Goal: Transaction & Acquisition: Purchase product/service

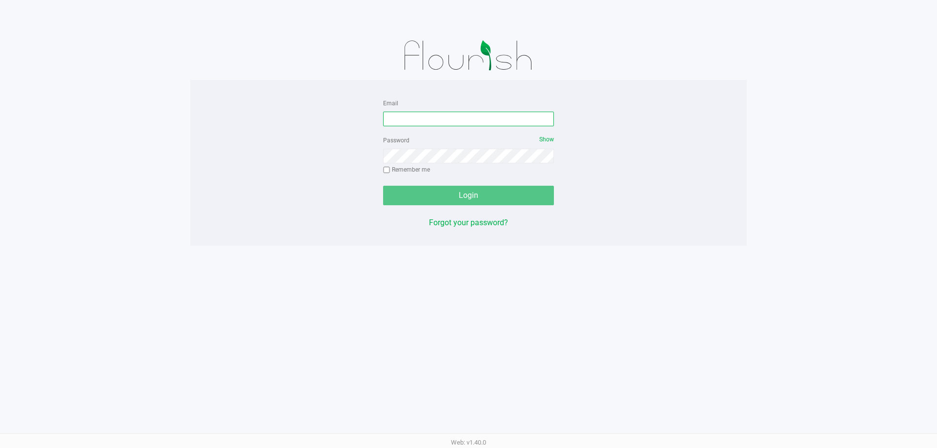
click at [390, 117] on input "Email" at bounding box center [468, 119] width 171 height 15
type input "[EMAIL_ADDRESS][DOMAIN_NAME]"
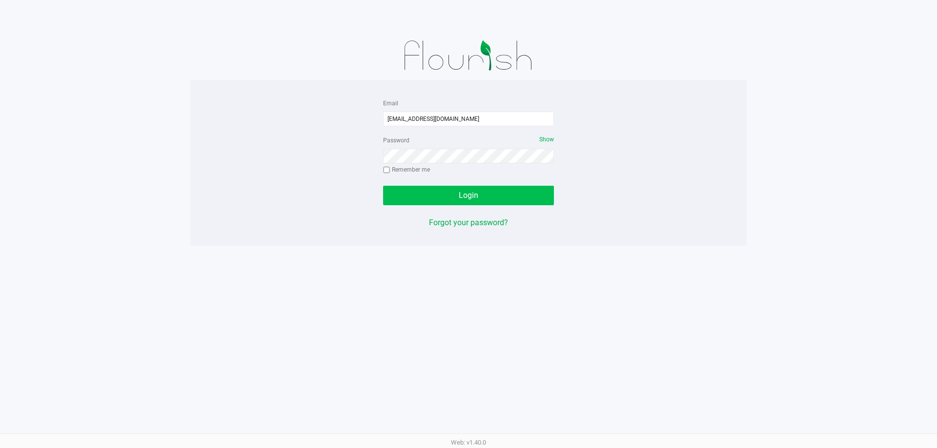
click at [480, 192] on button "Login" at bounding box center [468, 196] width 171 height 20
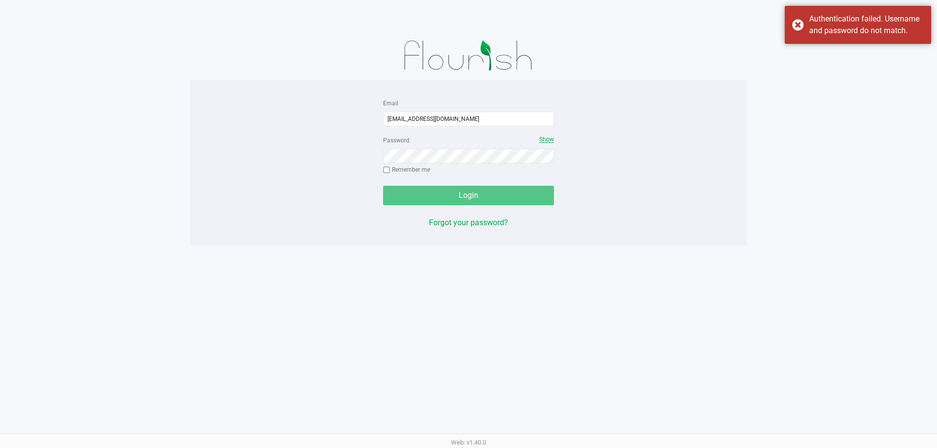
click at [548, 137] on span "Show" at bounding box center [546, 139] width 15 height 7
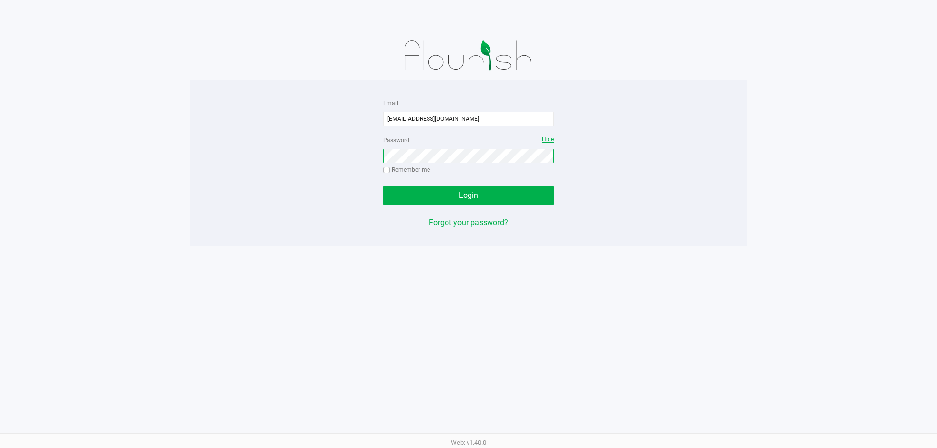
click at [383, 186] on button "Login" at bounding box center [468, 196] width 171 height 20
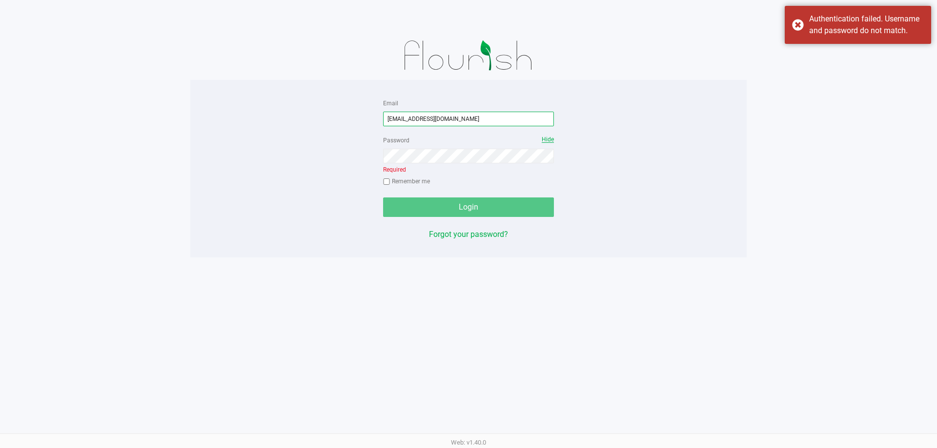
drag, startPoint x: 475, startPoint y: 124, endPoint x: 404, endPoint y: 121, distance: 70.8
click at [322, 131] on div "Email [EMAIL_ADDRESS][DOMAIN_NAME] Password Hide Required Remember me Login For…" at bounding box center [468, 168] width 556 height 143
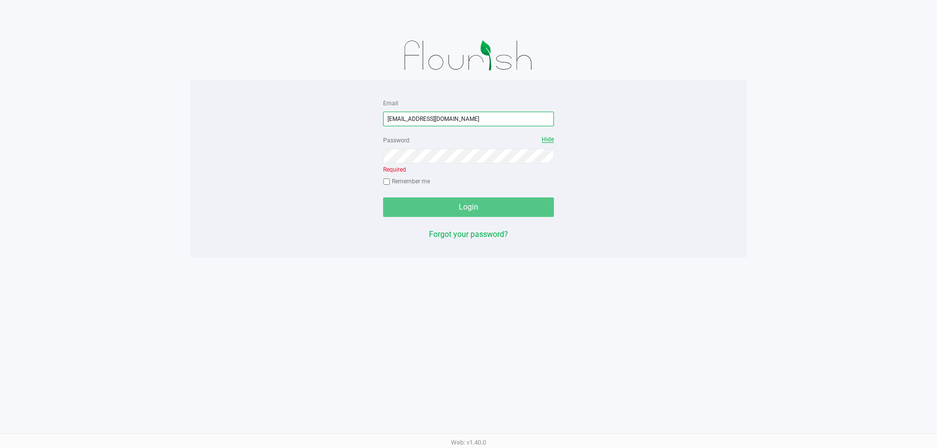
type input "[EMAIL_ADDRESS][DOMAIN_NAME]"
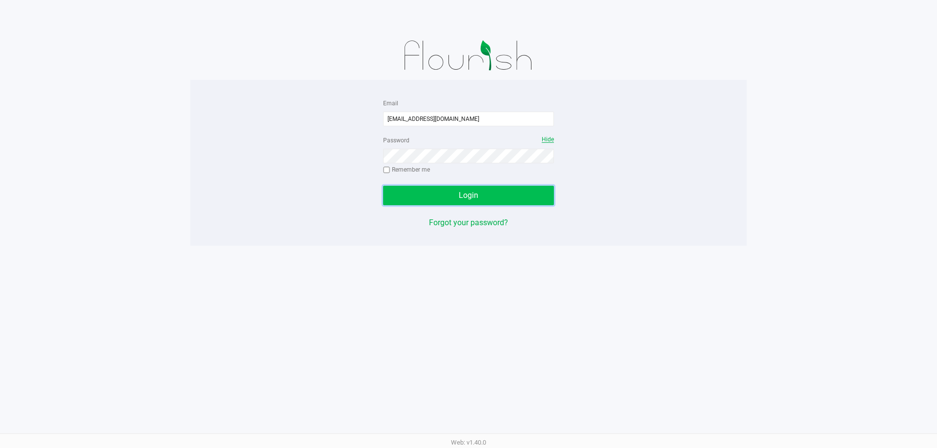
click at [486, 195] on button "Login" at bounding box center [468, 196] width 171 height 20
click at [383, 186] on button "Login" at bounding box center [468, 196] width 171 height 20
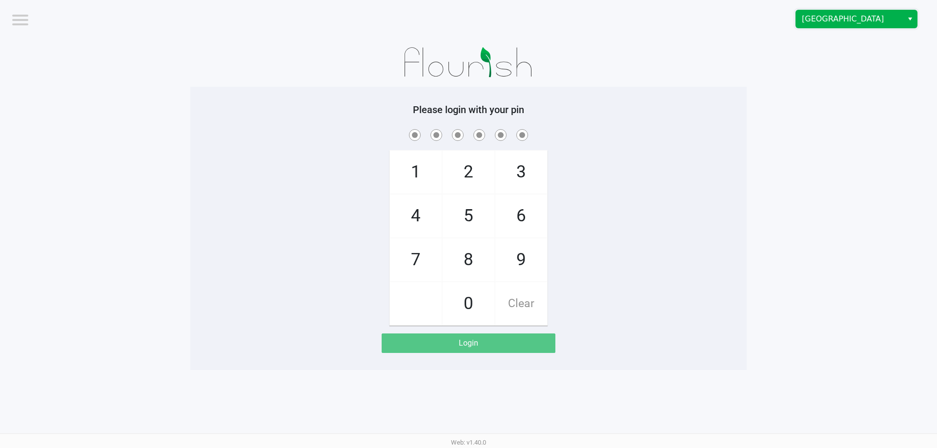
click at [829, 20] on span "[GEOGRAPHIC_DATA]" at bounding box center [849, 19] width 95 height 12
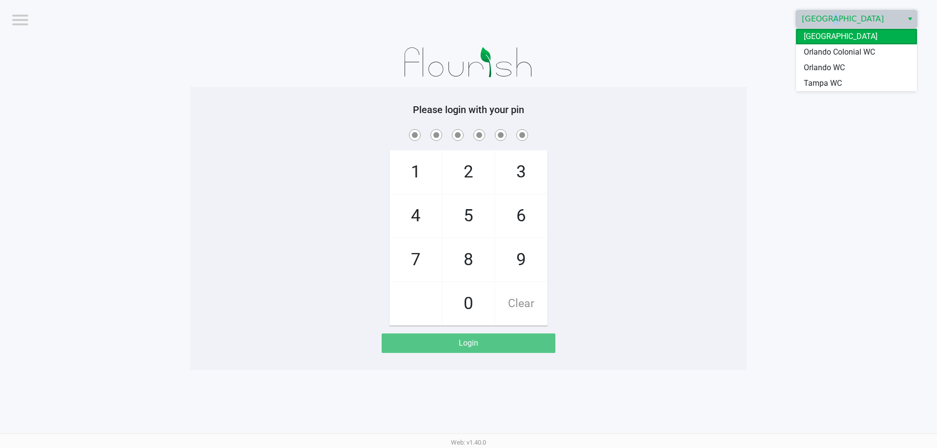
click at [855, 49] on span "Orlando Colonial WC" at bounding box center [839, 52] width 71 height 12
checkbox input "true"
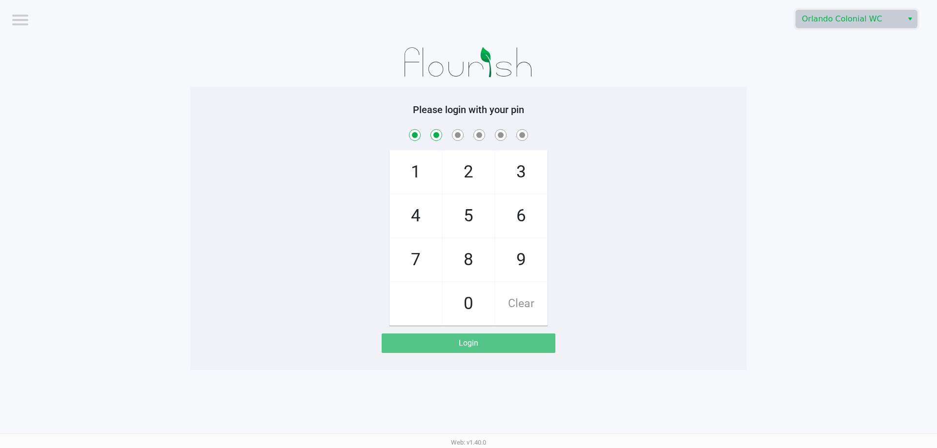
checkbox input "true"
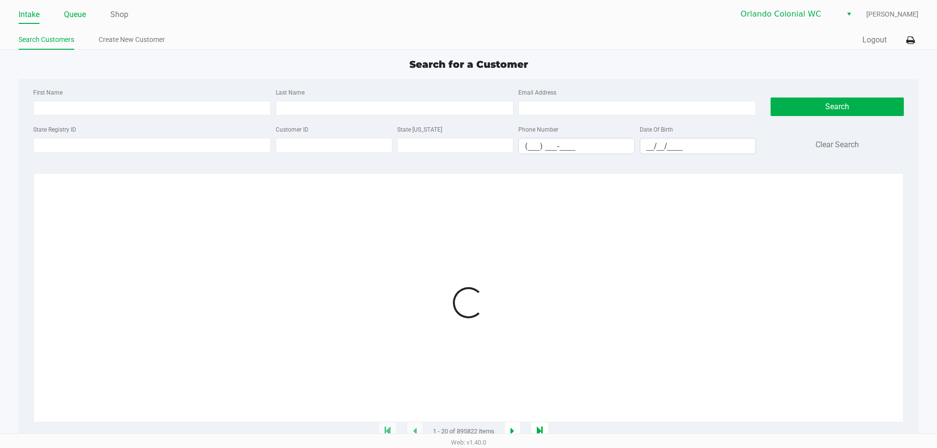
click at [82, 10] on link "Queue" at bounding box center [75, 15] width 22 height 14
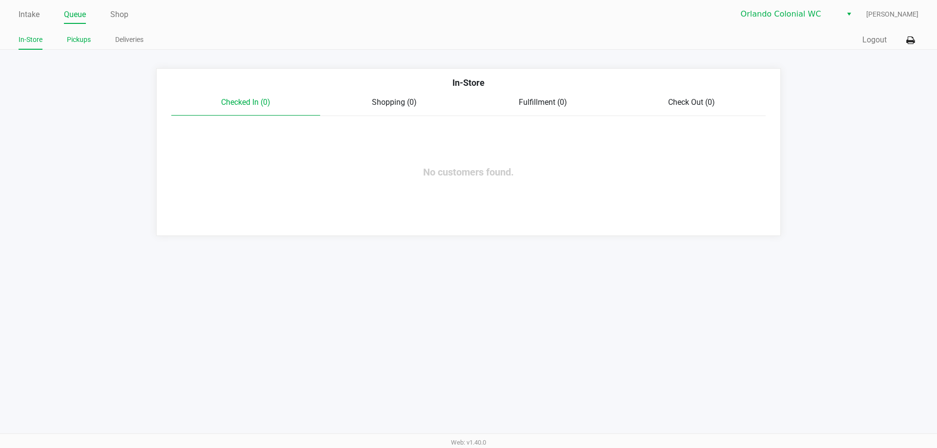
click at [77, 40] on link "Pickups" at bounding box center [79, 40] width 24 height 12
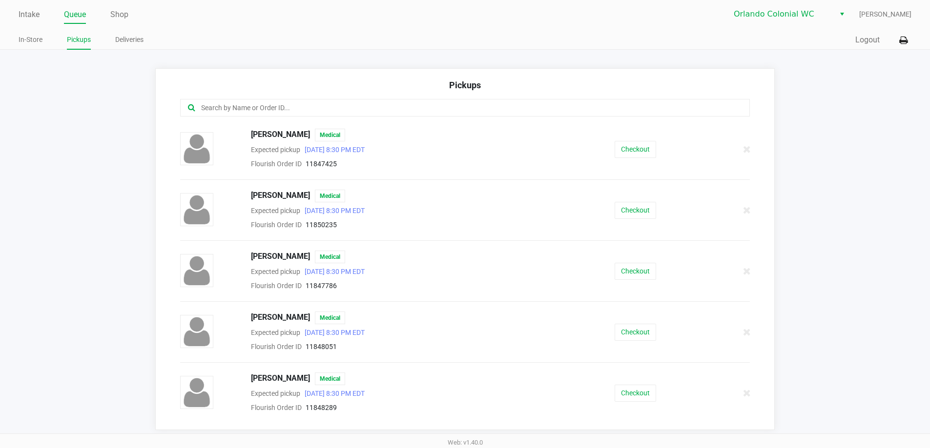
click at [269, 109] on input "text" at bounding box center [449, 107] width 499 height 11
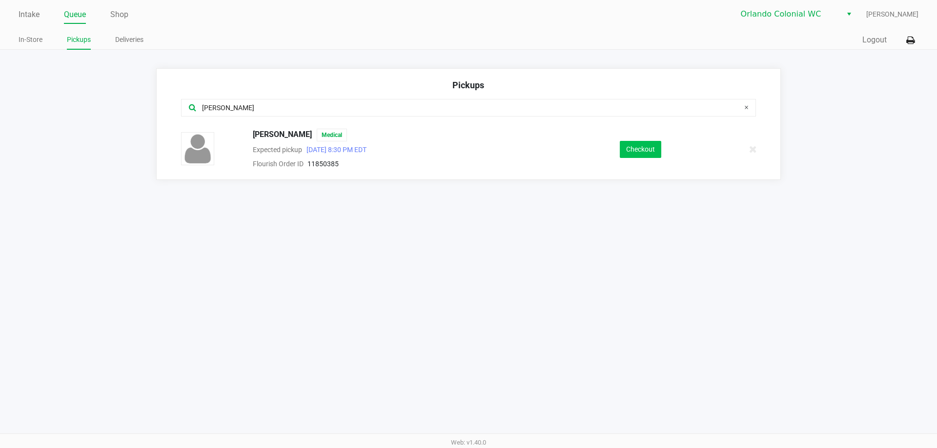
type input "[PERSON_NAME]"
click at [639, 151] on button "Checkout" at bounding box center [640, 149] width 41 height 17
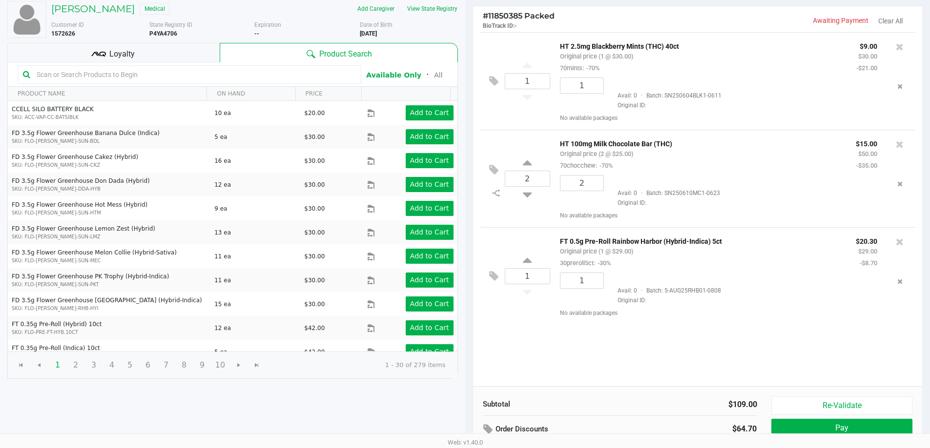
scroll to position [98, 0]
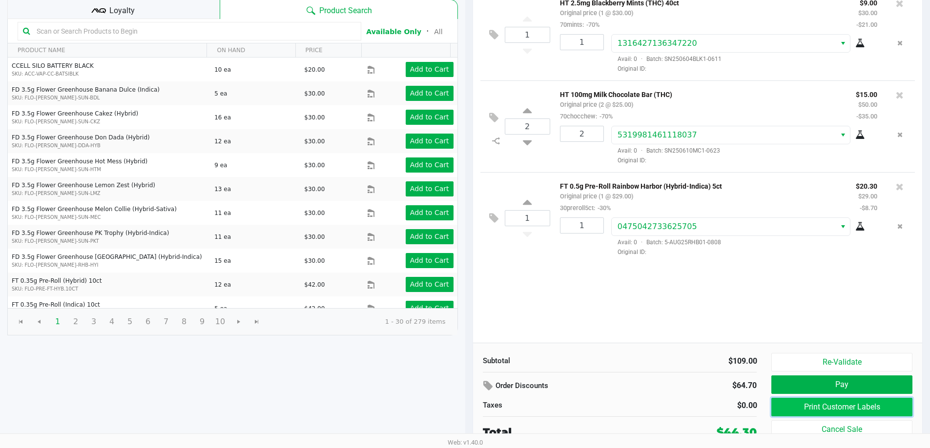
click at [830, 406] on button "Print Customer Labels" at bounding box center [841, 407] width 141 height 19
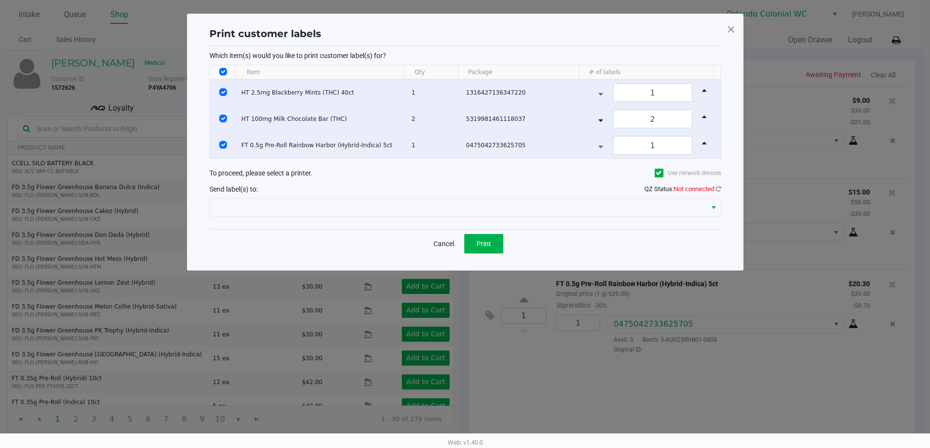
scroll to position [0, 0]
click at [719, 187] on icon at bounding box center [721, 189] width 5 height 6
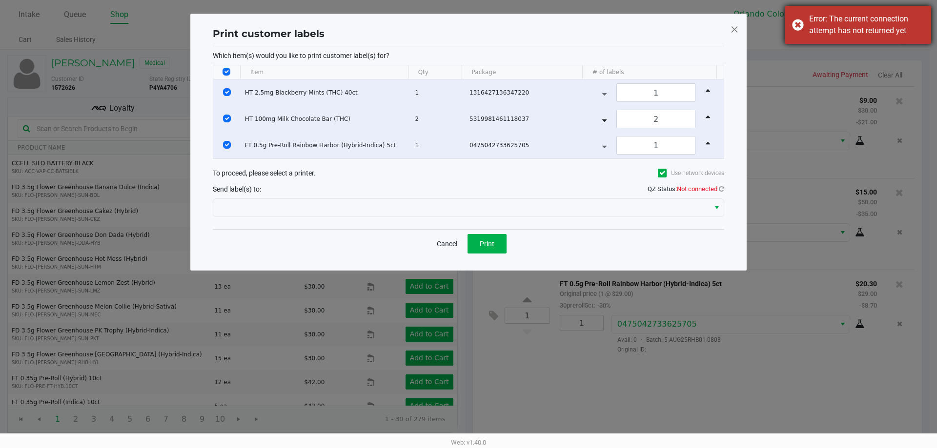
click at [797, 20] on div "Error: The current connection attempt has not returned yet" at bounding box center [858, 25] width 146 height 38
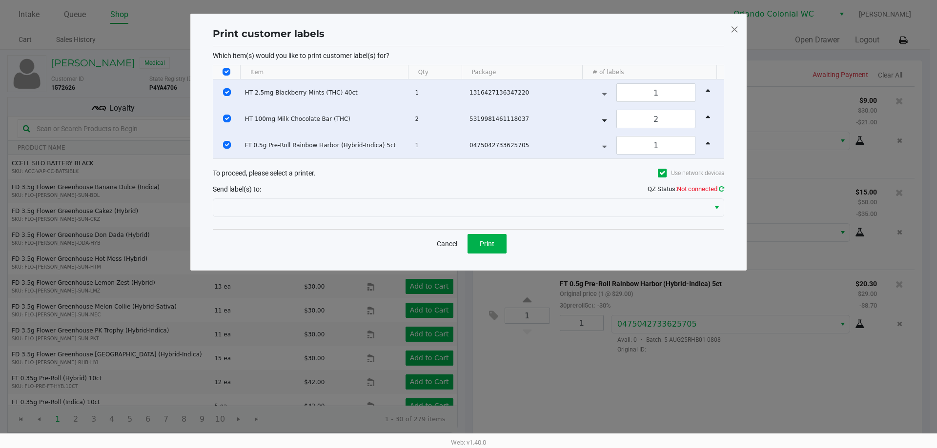
click at [720, 186] on icon at bounding box center [721, 189] width 5 height 6
click at [719, 189] on icon at bounding box center [721, 189] width 5 height 6
click at [723, 186] on icon at bounding box center [721, 189] width 5 height 6
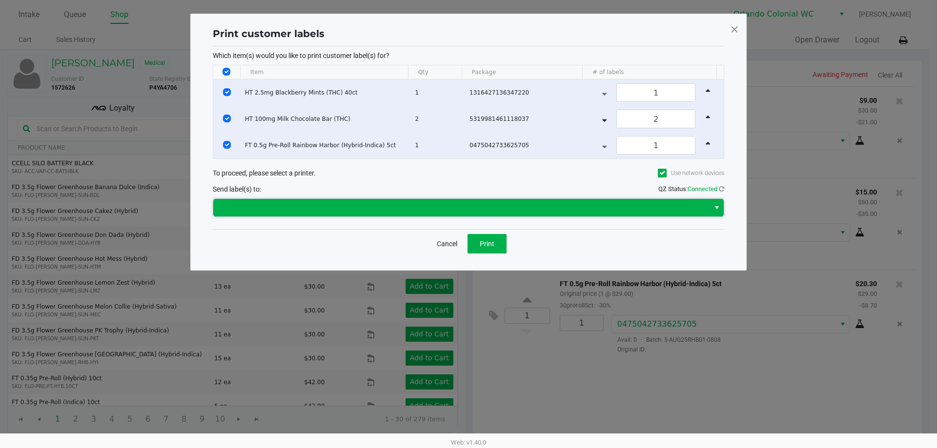
drag, startPoint x: 367, startPoint y: 212, endPoint x: 376, endPoint y: 211, distance: 8.3
click at [369, 212] on span at bounding box center [461, 208] width 485 height 12
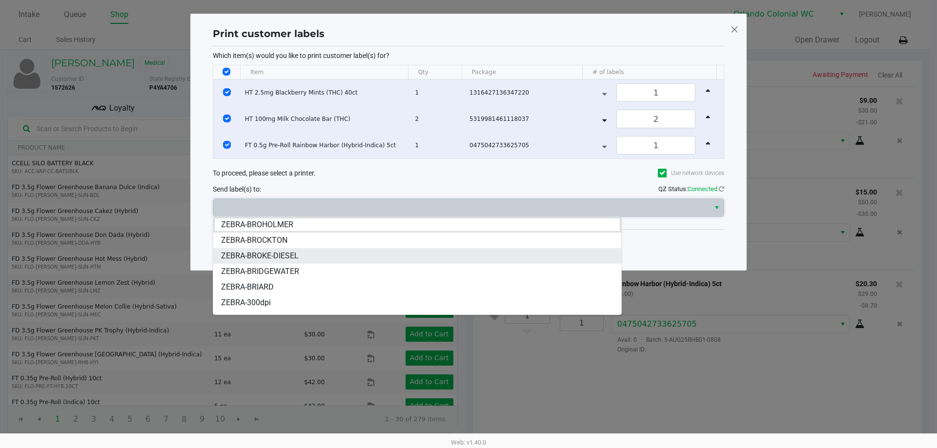
click at [259, 253] on span "ZEBRA-BROKE-DIESEL" at bounding box center [260, 256] width 78 height 12
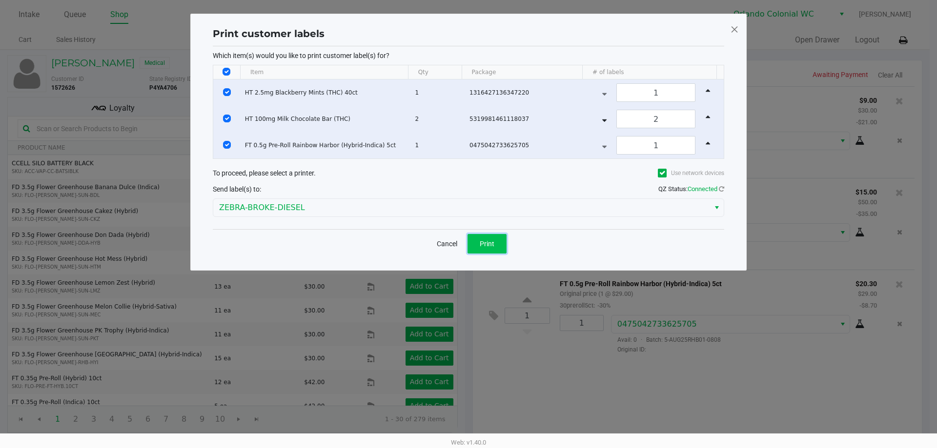
drag, startPoint x: 493, startPoint y: 237, endPoint x: 507, endPoint y: 238, distance: 13.7
click at [493, 238] on button "Print" at bounding box center [487, 244] width 39 height 20
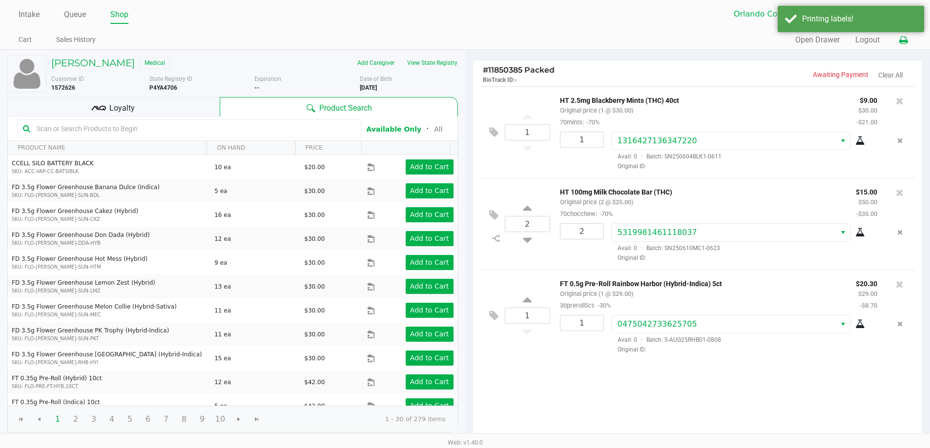
click at [899, 39] on icon at bounding box center [903, 40] width 8 height 7
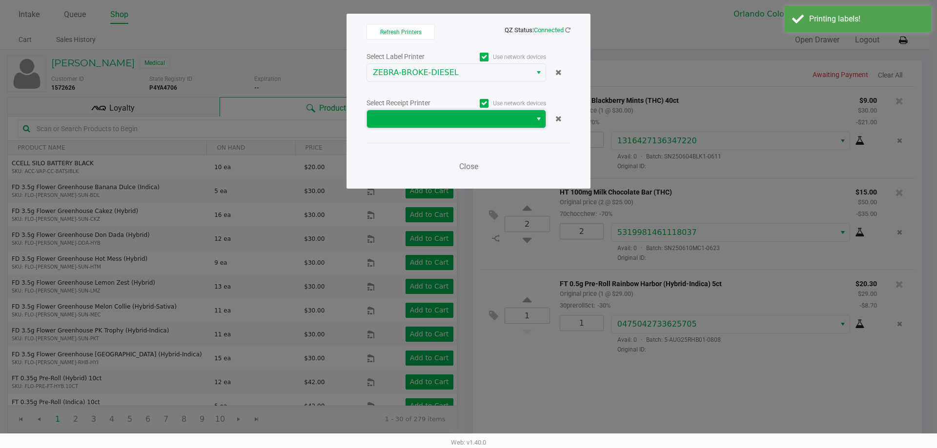
click at [449, 117] on span at bounding box center [449, 119] width 153 height 12
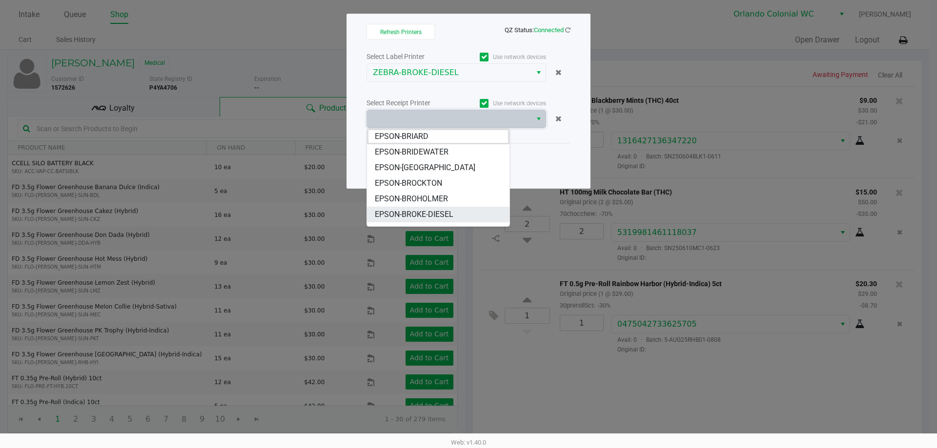
click at [412, 213] on span "EPSON-BROKE-DIESEL" at bounding box center [414, 215] width 79 height 12
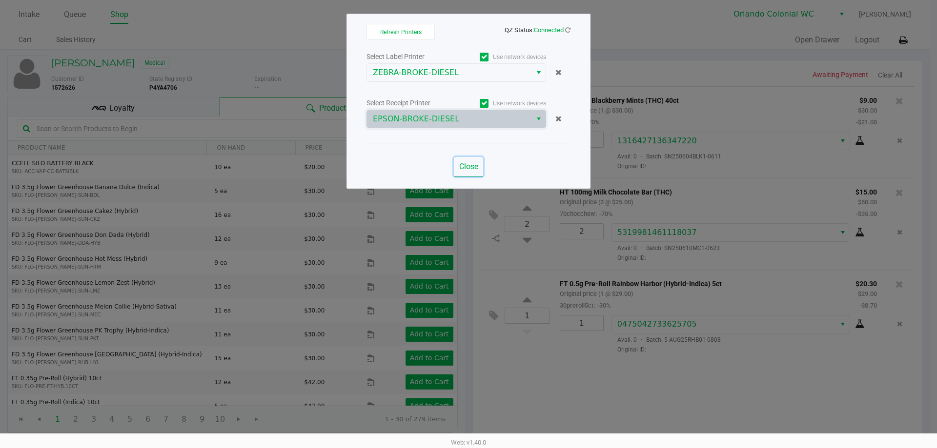
click at [471, 166] on span "Close" at bounding box center [468, 166] width 19 height 9
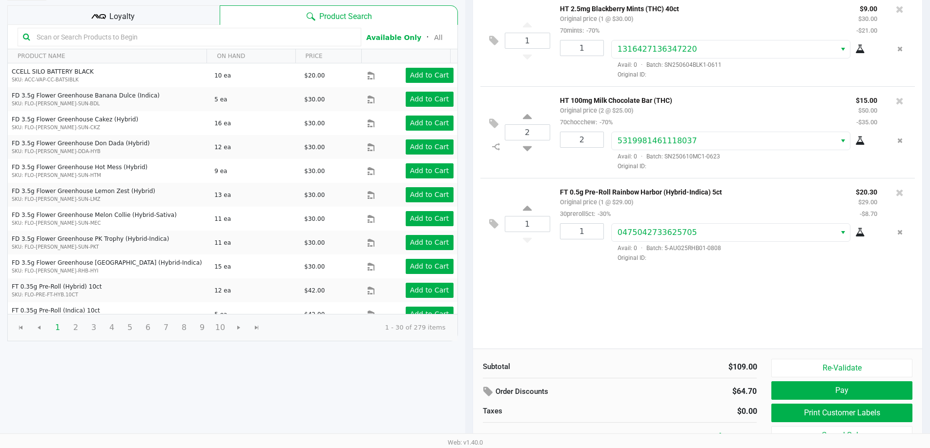
scroll to position [100, 0]
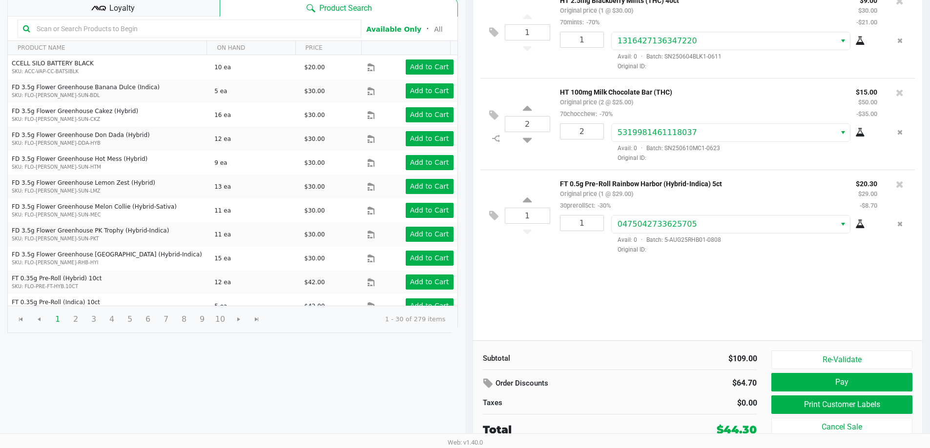
click at [340, 355] on div "[PERSON_NAME] Medical Add Caregiver View State Registry Customer ID 1572626 Sta…" at bounding box center [232, 199] width 465 height 498
click at [149, 10] on div "Loyalty" at bounding box center [113, 7] width 212 height 20
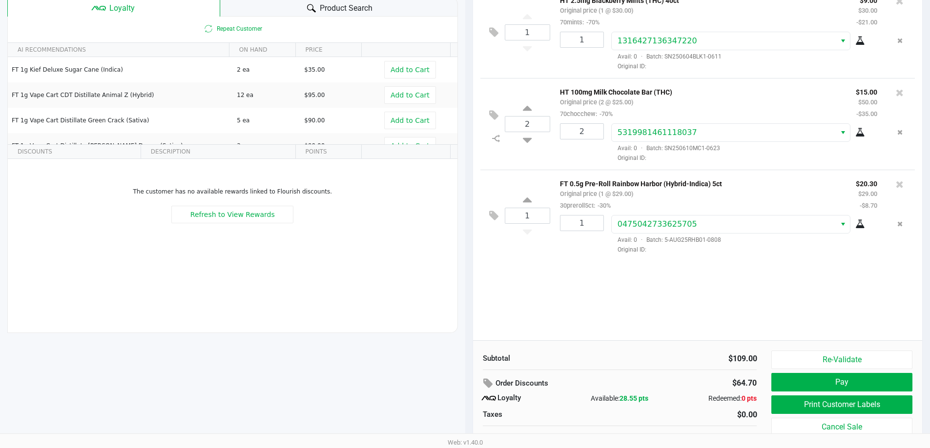
scroll to position [112, 0]
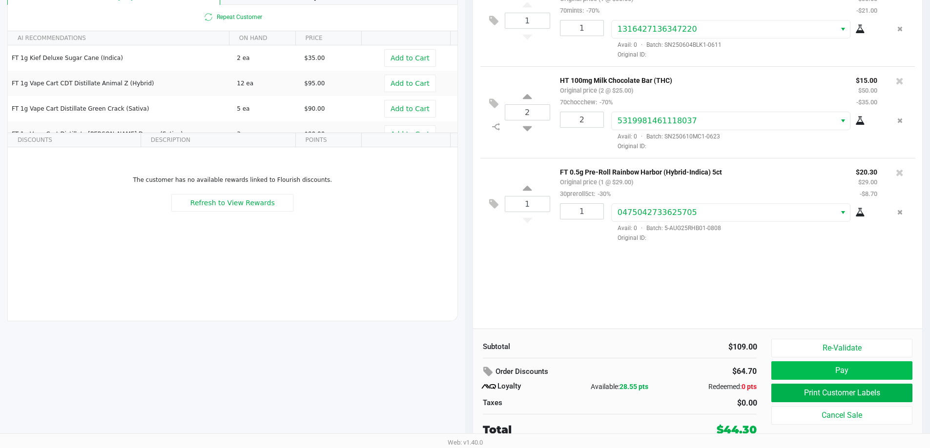
click at [840, 375] on button "Pay" at bounding box center [841, 371] width 141 height 19
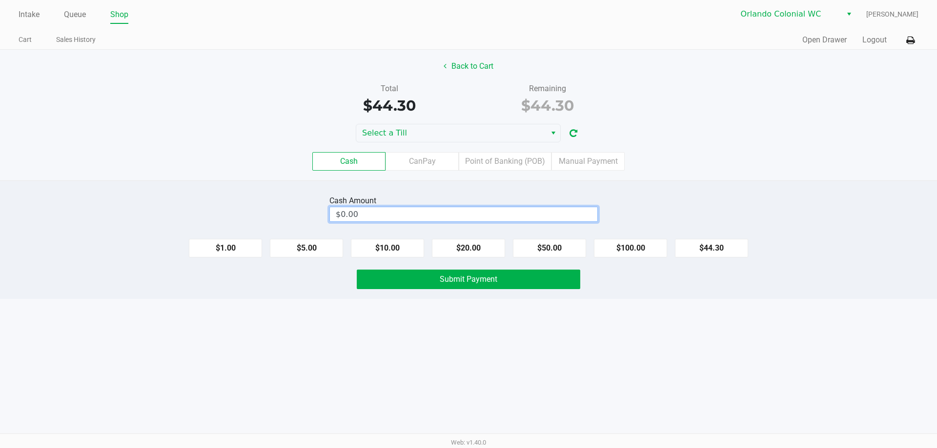
click at [384, 218] on input "$0.00" at bounding box center [463, 214] width 267 height 14
click at [514, 285] on button "Submit Payment" at bounding box center [469, 280] width 224 height 20
type input "$45.00"
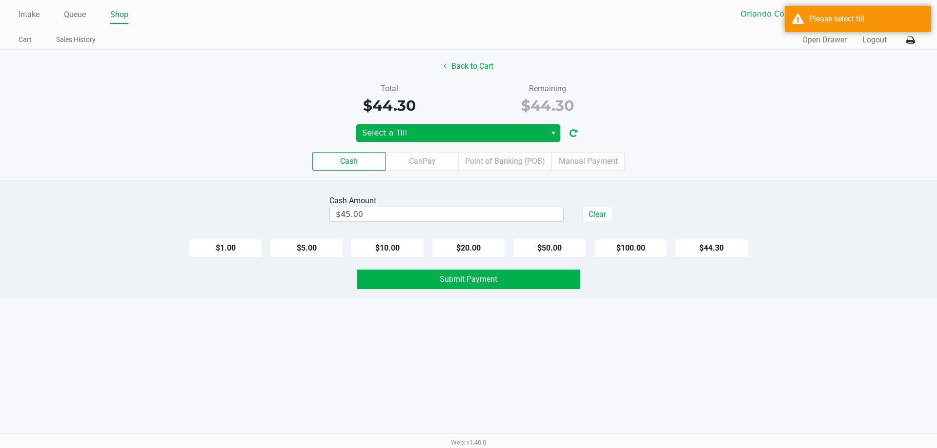
click at [473, 136] on span "Select a Till" at bounding box center [451, 133] width 178 height 12
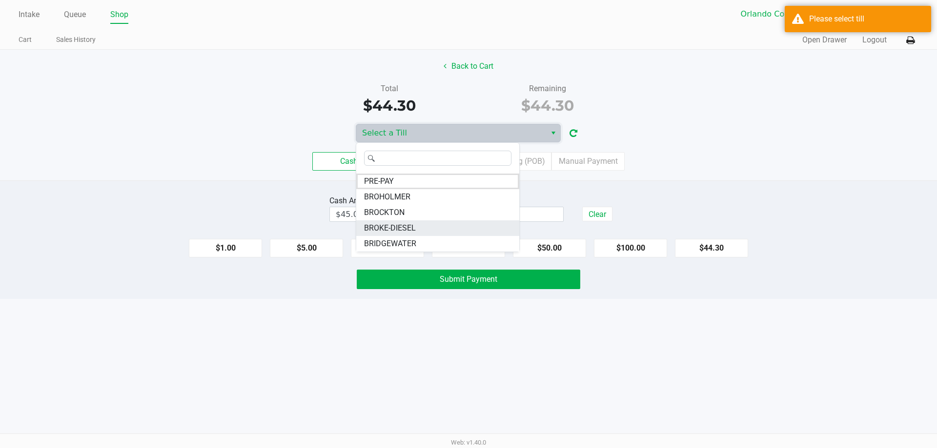
click at [403, 230] on span "BROKE-DIESEL" at bounding box center [390, 229] width 52 height 12
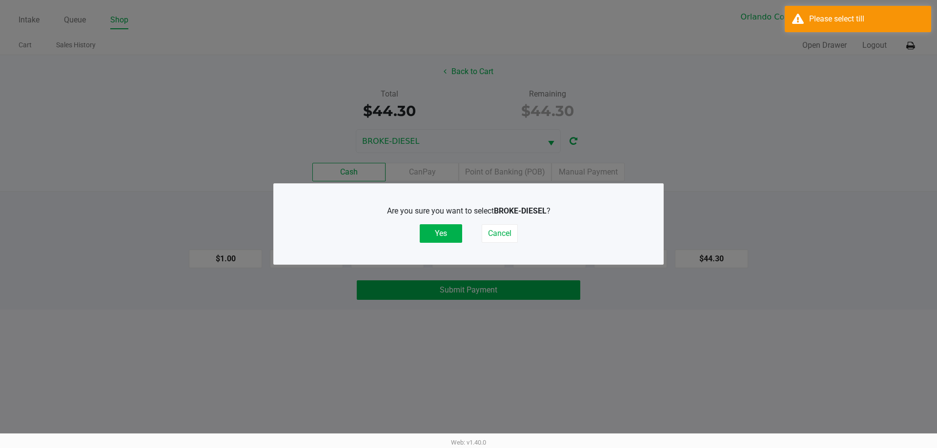
click at [434, 242] on button "Yes" at bounding box center [441, 233] width 42 height 19
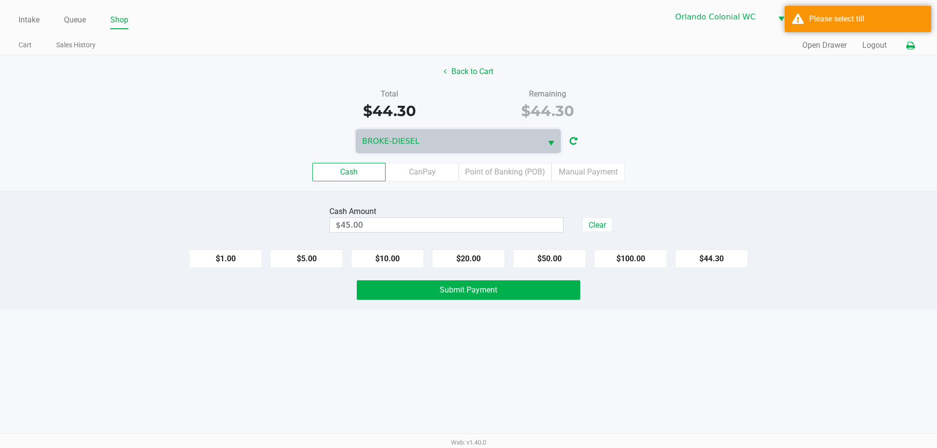
click at [915, 47] on button at bounding box center [910, 46] width 16 height 18
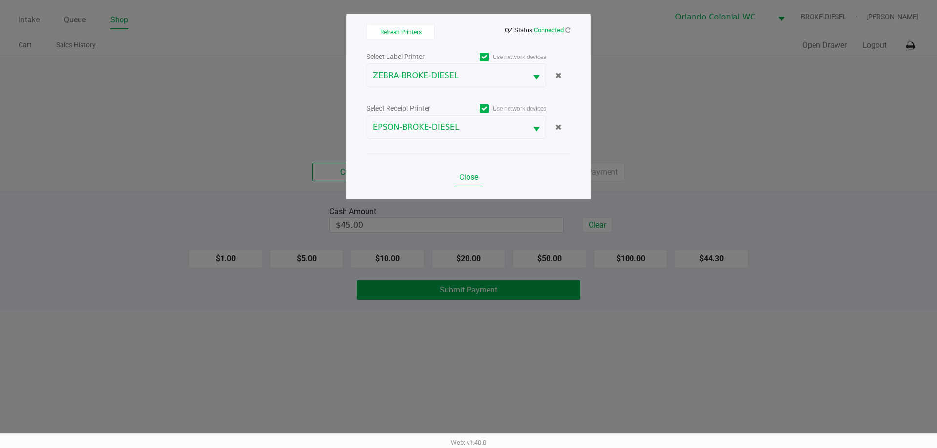
click at [467, 176] on span "Close" at bounding box center [468, 177] width 19 height 9
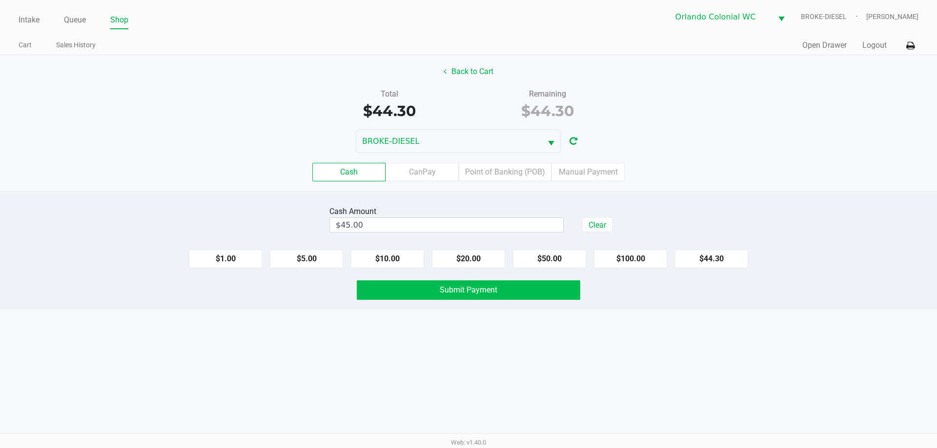
click at [497, 293] on button "Submit Payment" at bounding box center [469, 291] width 224 height 20
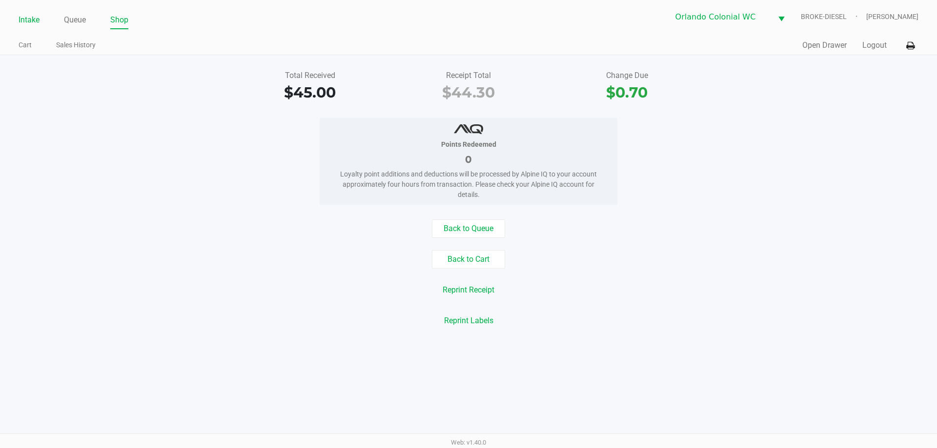
click at [19, 18] on link "Intake" at bounding box center [29, 20] width 21 height 14
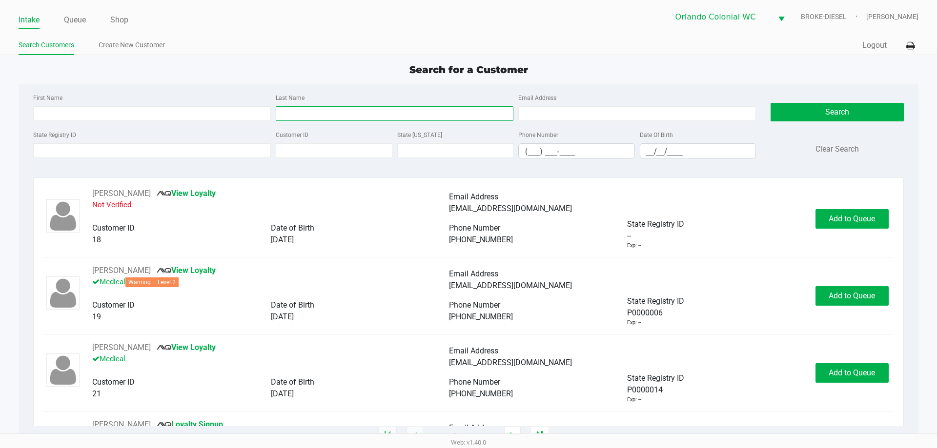
click at [313, 113] on input "Last Name" at bounding box center [395, 113] width 238 height 15
type input "lievrouw"
click at [655, 156] on input "__/__/____" at bounding box center [698, 151] width 116 height 15
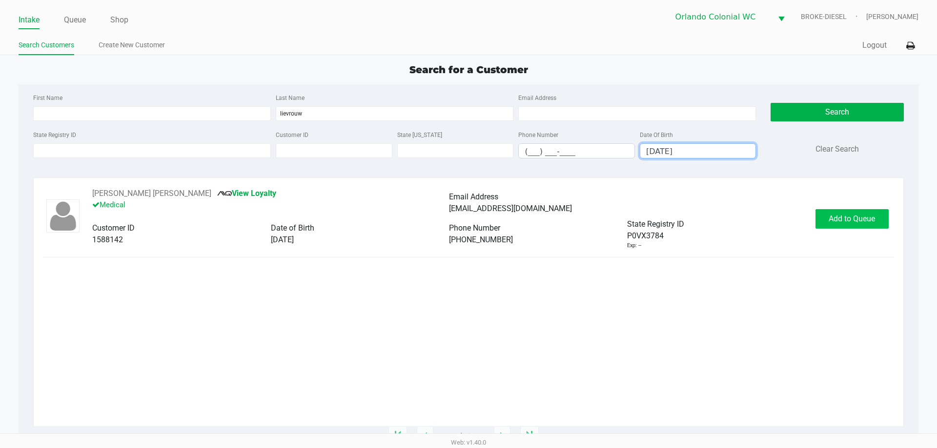
type input "[DATE]"
click at [857, 220] on span "Add to Queue" at bounding box center [852, 218] width 46 height 9
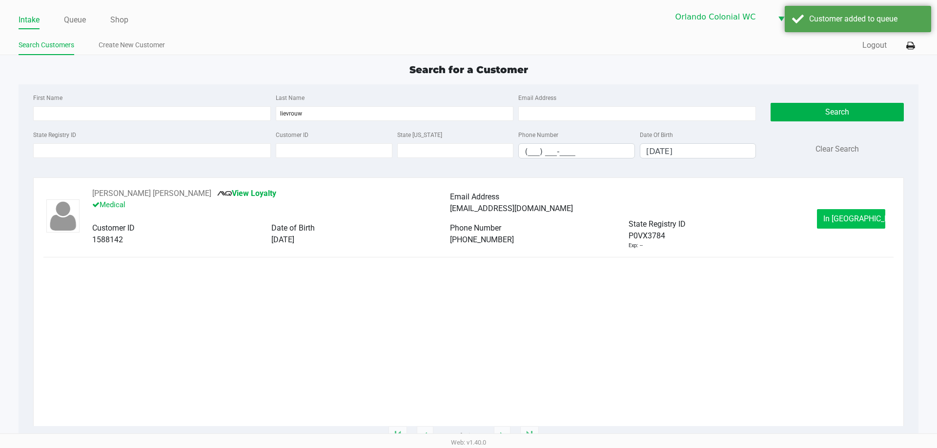
click at [857, 222] on span "In [GEOGRAPHIC_DATA]" at bounding box center [864, 218] width 82 height 9
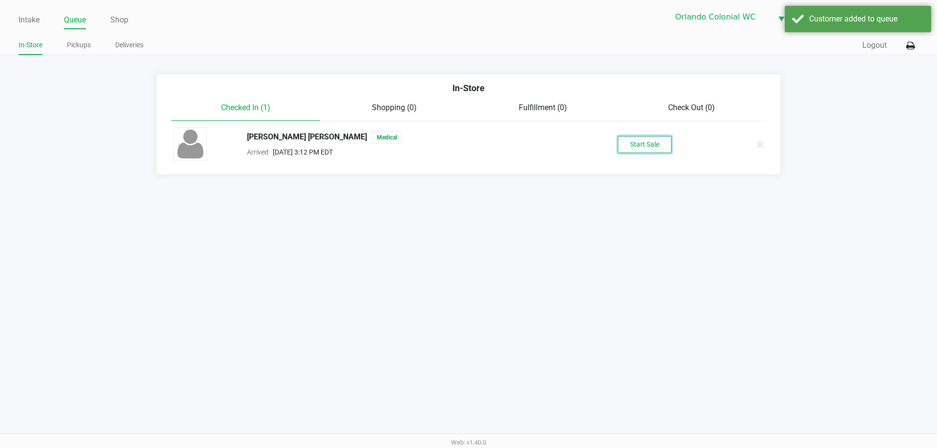
click at [638, 144] on button "Start Sale" at bounding box center [645, 144] width 54 height 17
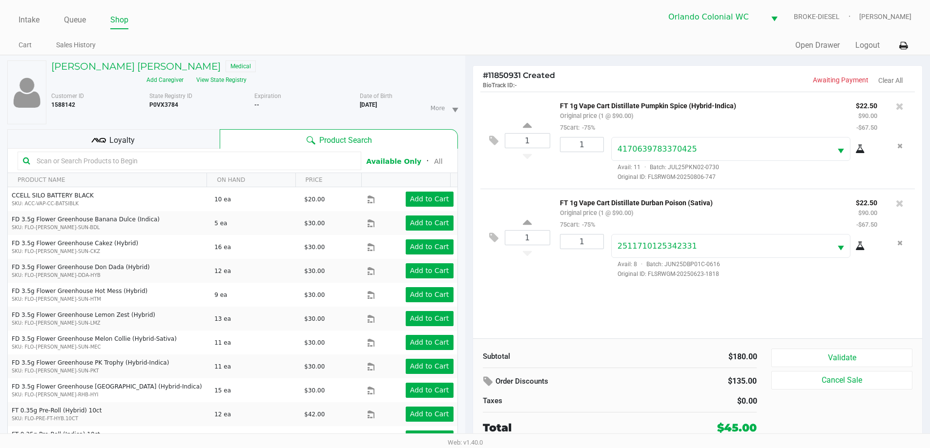
click at [845, 352] on button "Validate" at bounding box center [841, 358] width 141 height 19
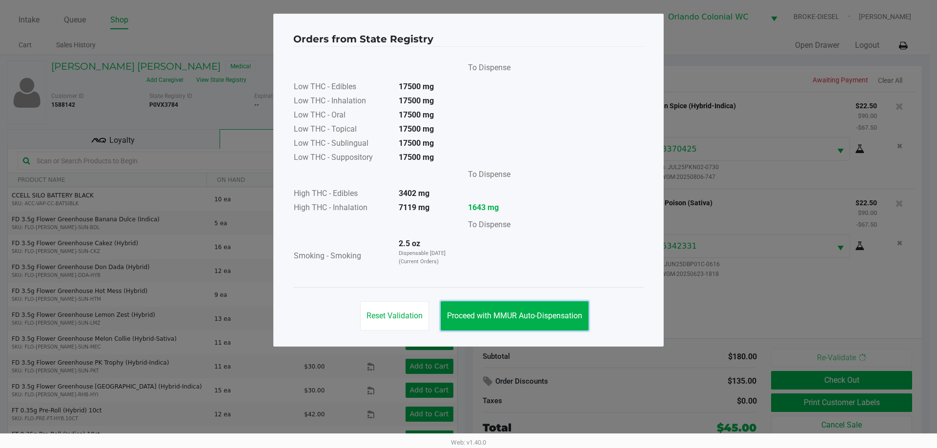
drag, startPoint x: 501, startPoint y: 316, endPoint x: 564, endPoint y: 342, distance: 68.1
click at [501, 317] on span "Proceed with MMUR Auto-Dispensation" at bounding box center [514, 315] width 135 height 9
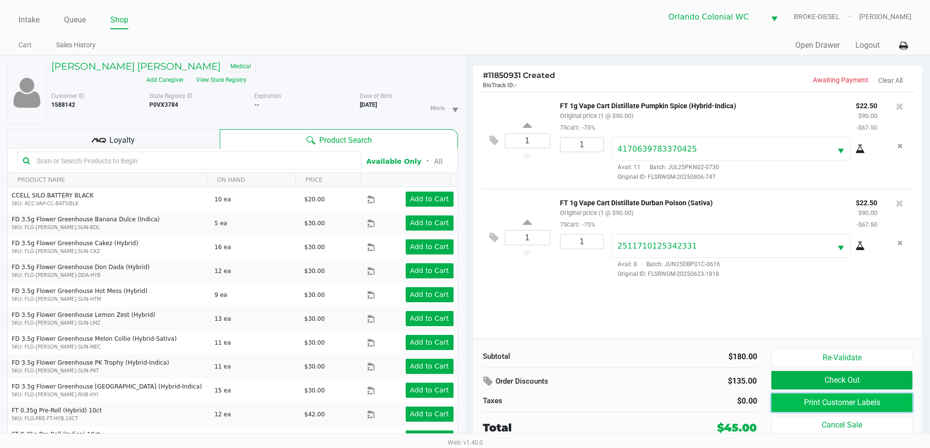
click at [842, 407] on button "Print Customer Labels" at bounding box center [841, 403] width 141 height 19
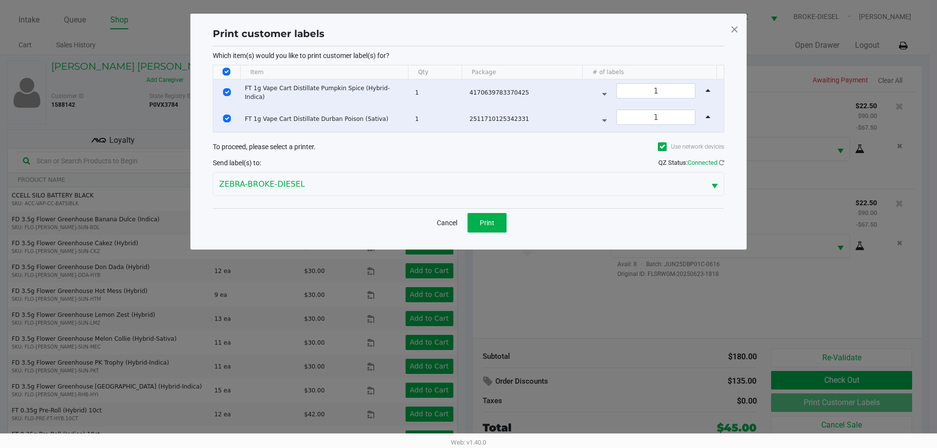
click at [502, 233] on div "Cancel Print" at bounding box center [468, 222] width 511 height 29
click at [478, 224] on button "Print" at bounding box center [487, 223] width 39 height 20
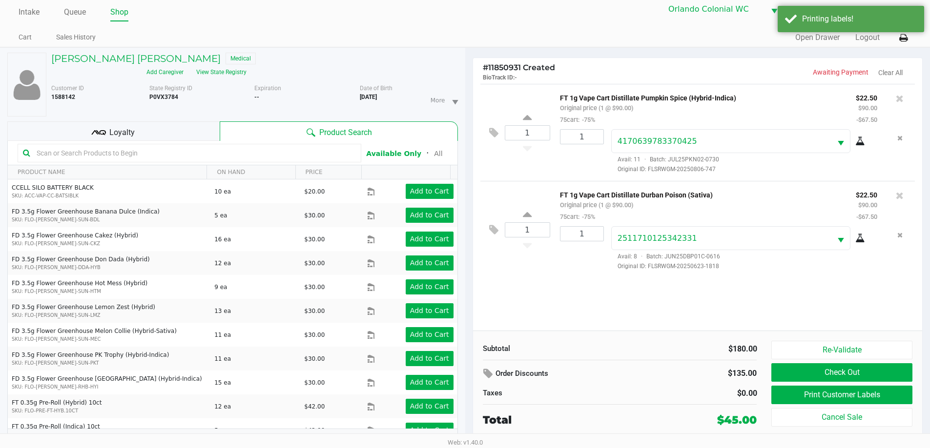
scroll to position [10, 0]
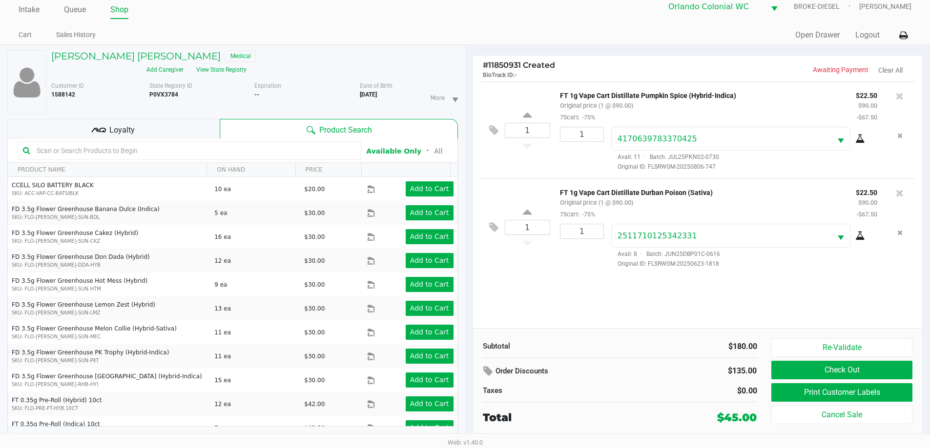
click at [839, 374] on button "Check Out" at bounding box center [841, 370] width 141 height 19
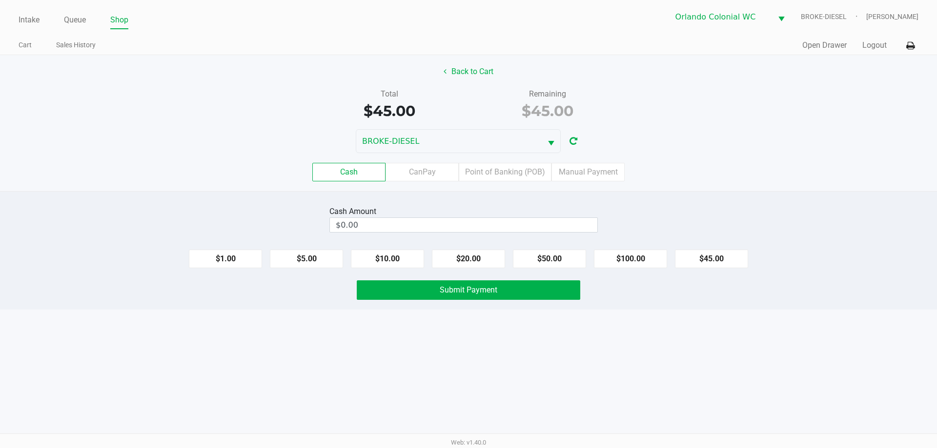
click at [499, 169] on label "Point of Banking (POB)" at bounding box center [505, 172] width 93 height 19
click at [0, 0] on 7 "Point of Banking (POB)" at bounding box center [0, 0] width 0 height 0
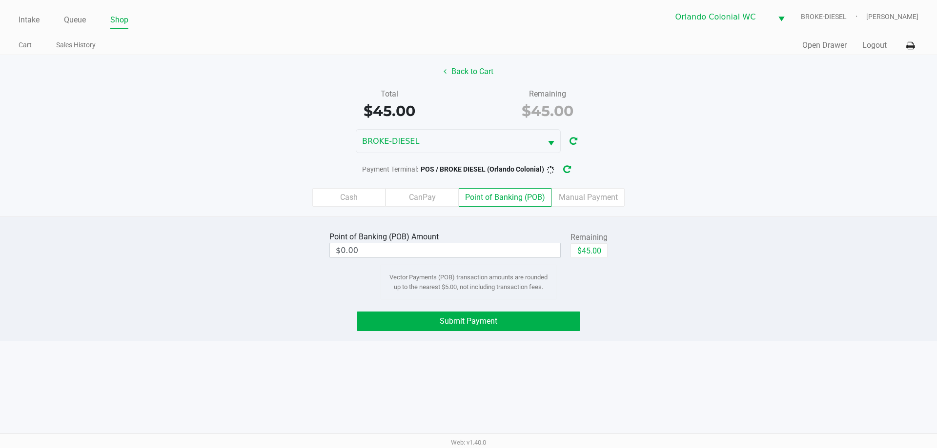
click at [353, 251] on input "$0.00" at bounding box center [445, 251] width 230 height 14
click at [455, 325] on span "Submit Payment" at bounding box center [469, 321] width 58 height 9
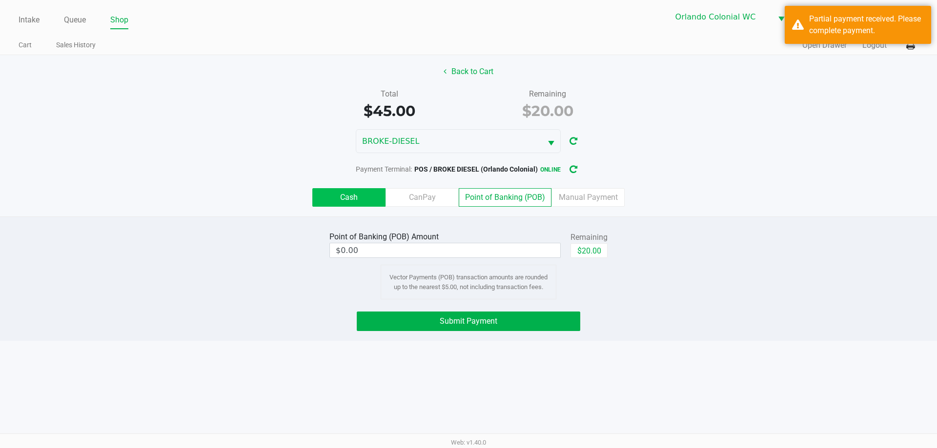
click at [339, 191] on label "Cash" at bounding box center [348, 197] width 73 height 19
click at [0, 0] on 0 "Cash" at bounding box center [0, 0] width 0 height 0
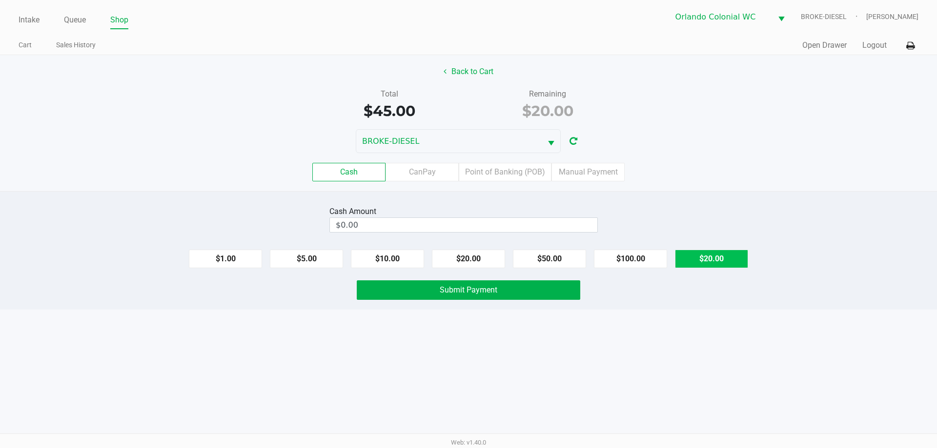
click at [721, 264] on button "$20.00" at bounding box center [711, 259] width 73 height 19
type input "$20.00"
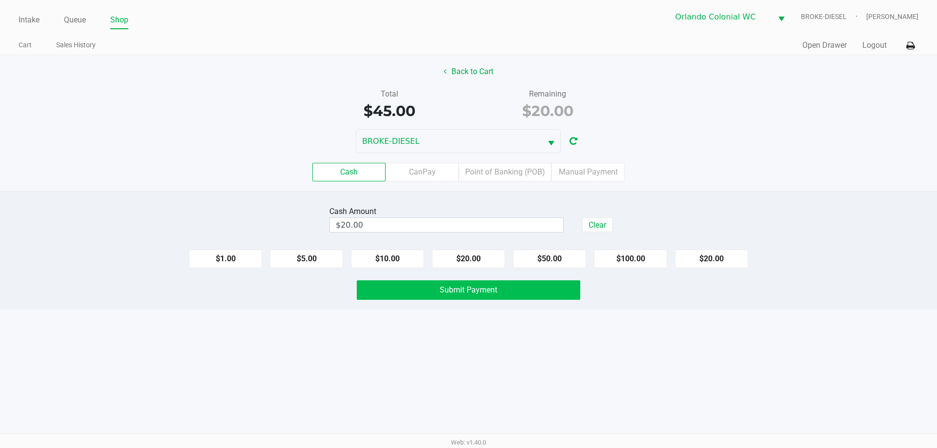
click at [479, 289] on span "Submit Payment" at bounding box center [469, 289] width 58 height 9
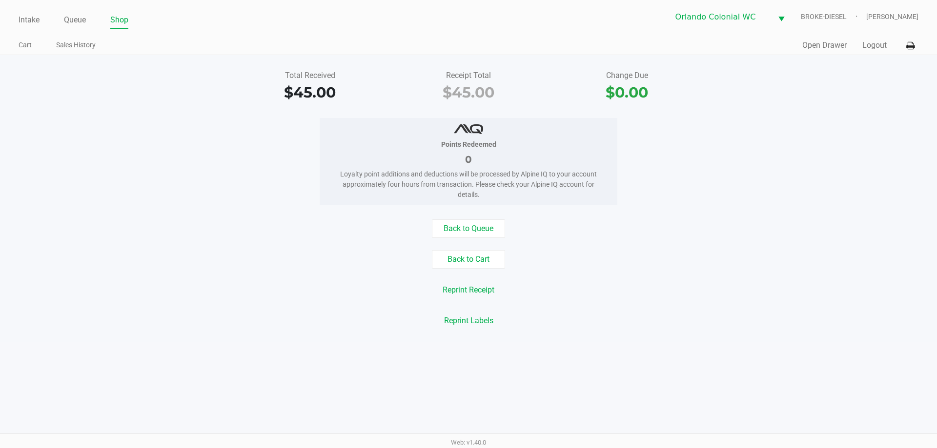
click at [936, 413] on div "Intake Queue Shop Orlando Colonial WC BROKE-DIESEL [PERSON_NAME] Cart Sales His…" at bounding box center [468, 224] width 937 height 448
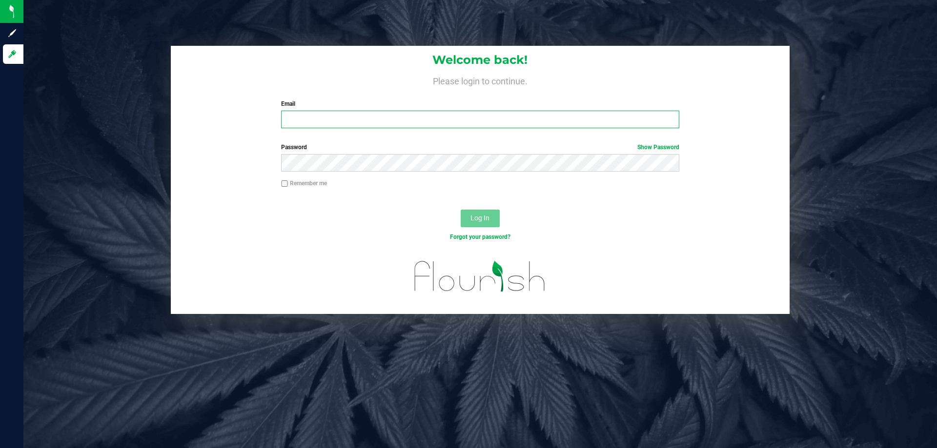
click at [302, 121] on input "Email" at bounding box center [480, 120] width 398 height 18
type input "[EMAIL_ADDRESS][DOMAIN_NAME]"
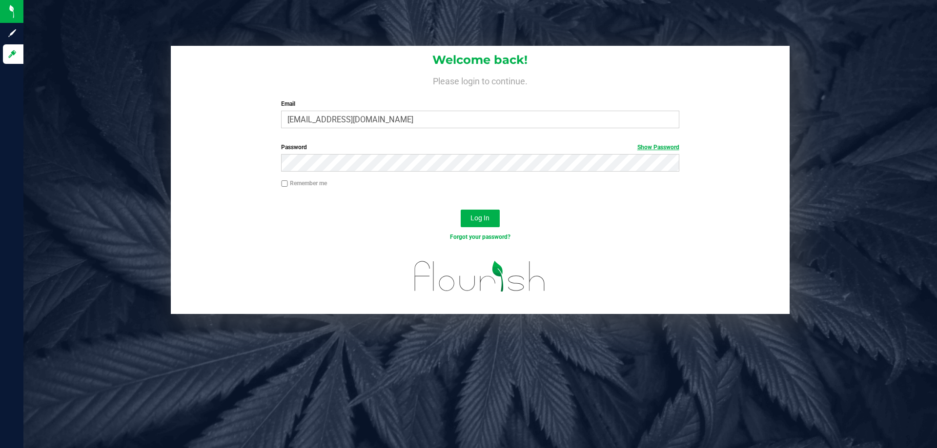
click at [671, 146] on link "Show Password" at bounding box center [658, 147] width 42 height 7
click at [484, 215] on span "Log In" at bounding box center [479, 218] width 19 height 8
click at [461, 210] on button "Log In" at bounding box center [480, 219] width 39 height 18
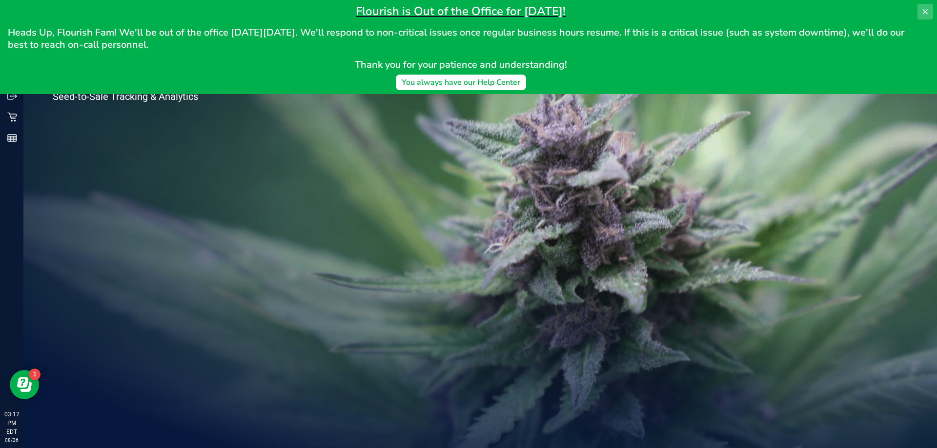
click at [926, 6] on button at bounding box center [925, 12] width 16 height 16
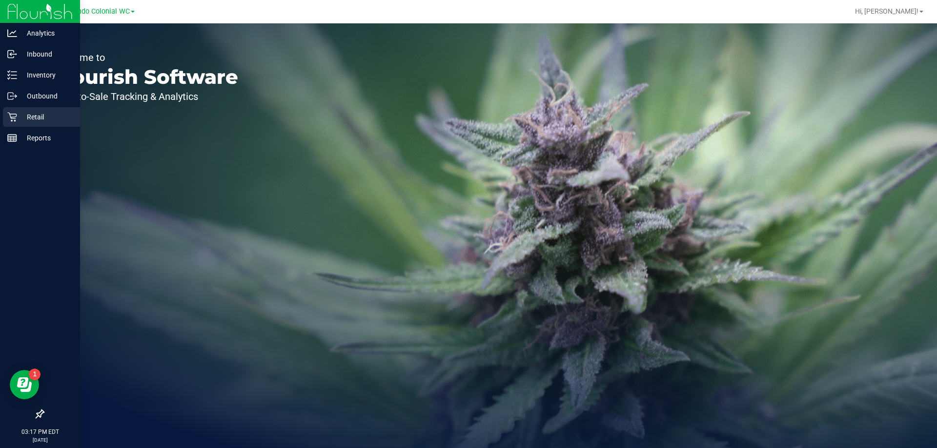
click at [32, 116] on p "Retail" at bounding box center [46, 117] width 59 height 12
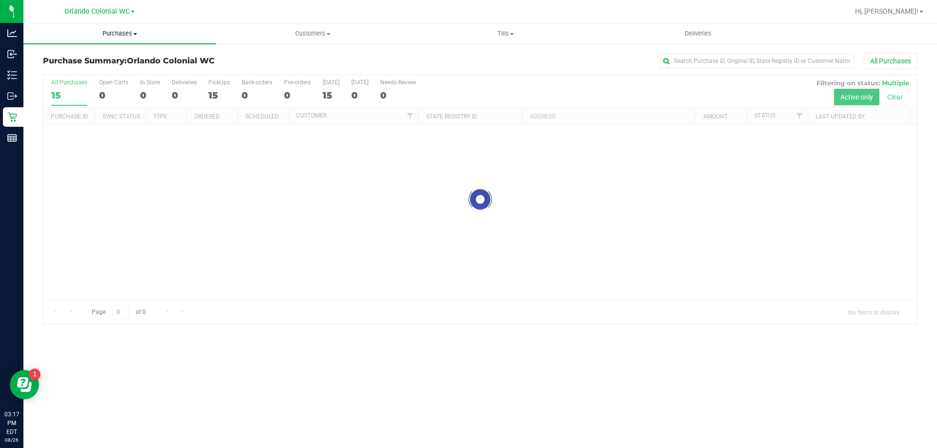
click at [118, 35] on span "Purchases" at bounding box center [119, 33] width 193 height 9
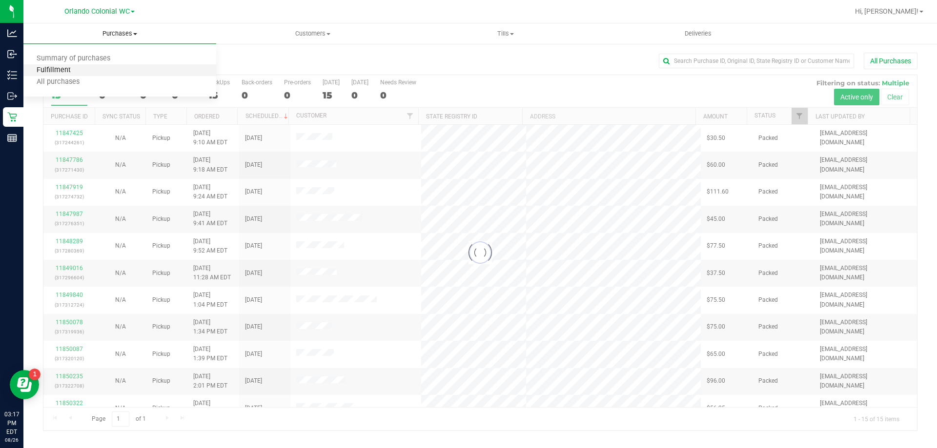
click at [64, 70] on span "Fulfillment" at bounding box center [53, 70] width 61 height 8
